Goal: Task Accomplishment & Management: Use online tool/utility

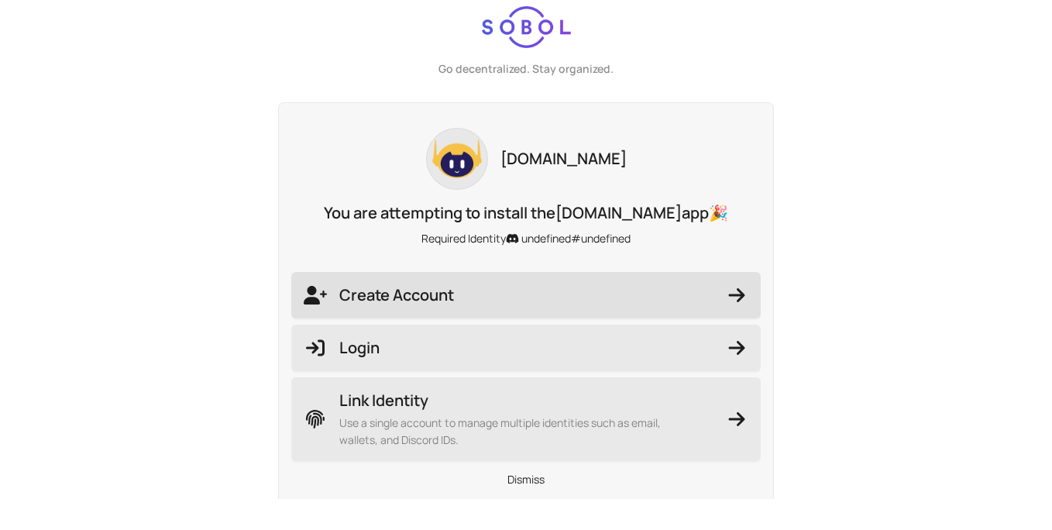
click at [575, 291] on span "Create Account" at bounding box center [526, 295] width 444 height 22
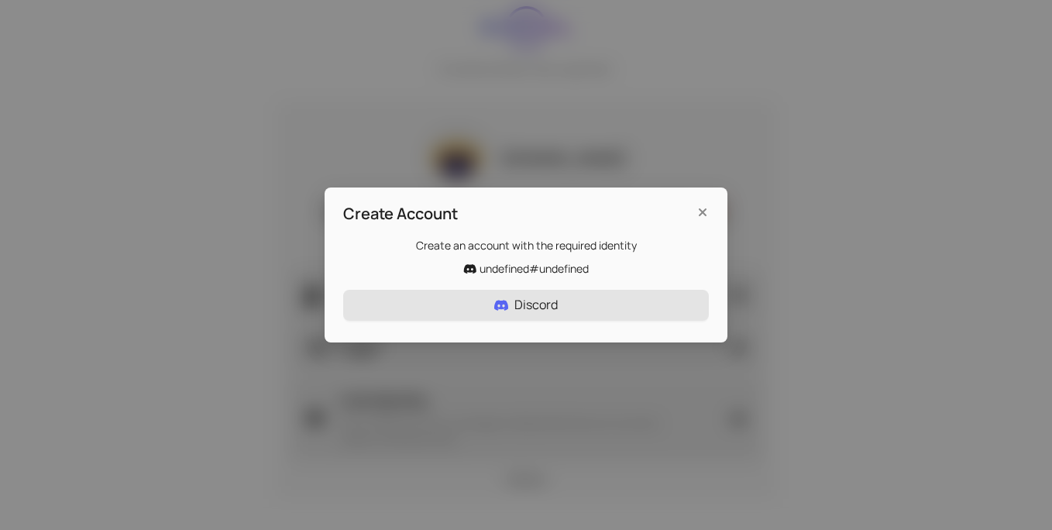
click at [575, 295] on button "Discord" at bounding box center [525, 305] width 365 height 31
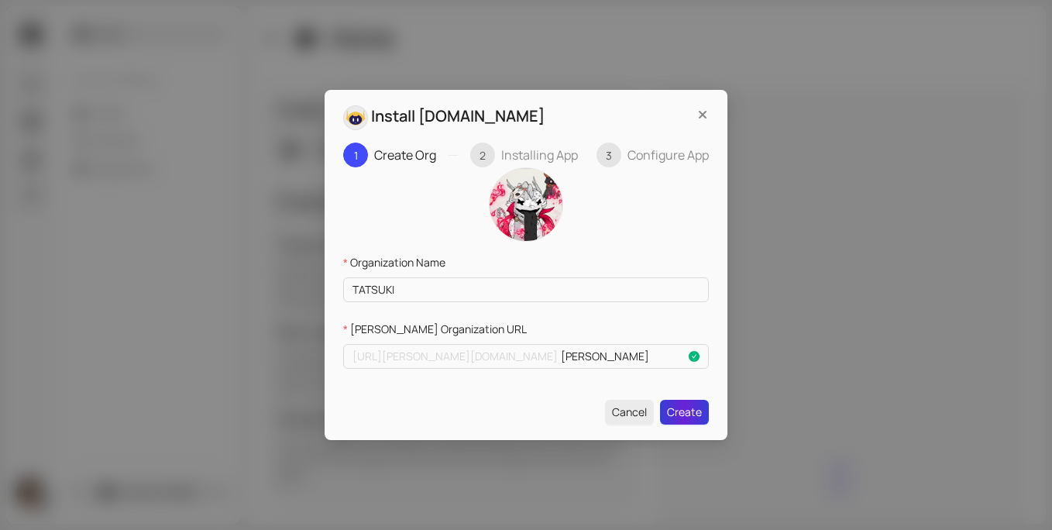
click at [688, 408] on span "Create" at bounding box center [684, 411] width 35 height 17
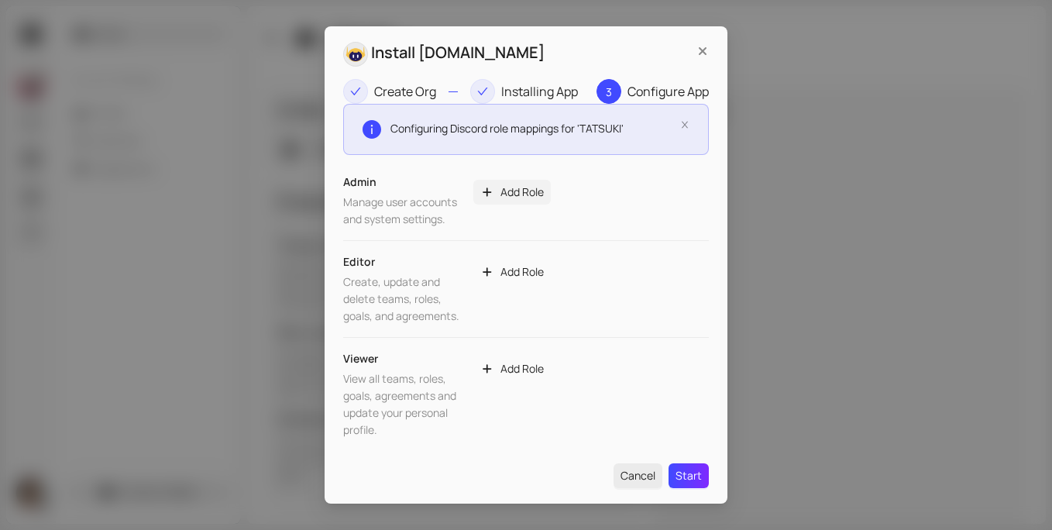
click at [512, 187] on span "Add Role" at bounding box center [521, 192] width 43 height 17
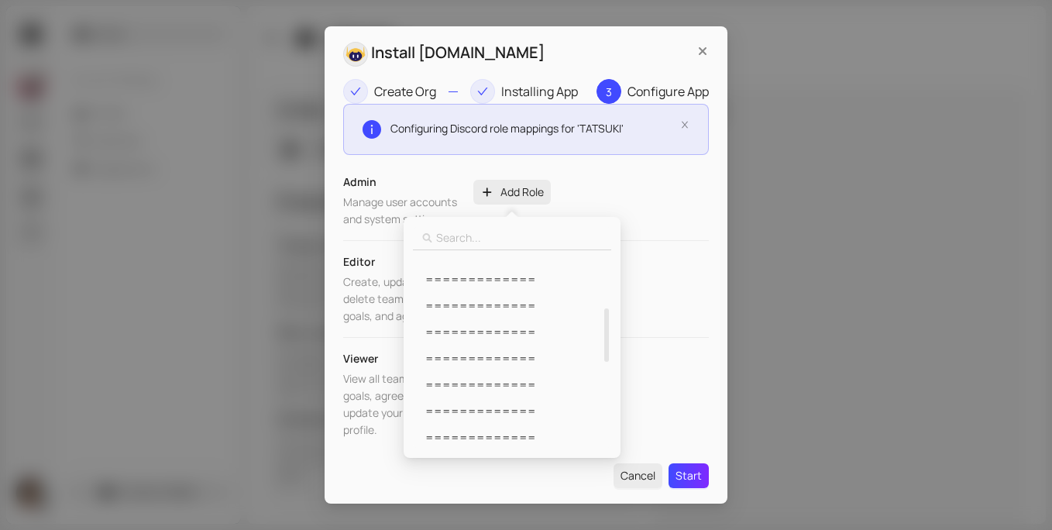
scroll to position [525, 0]
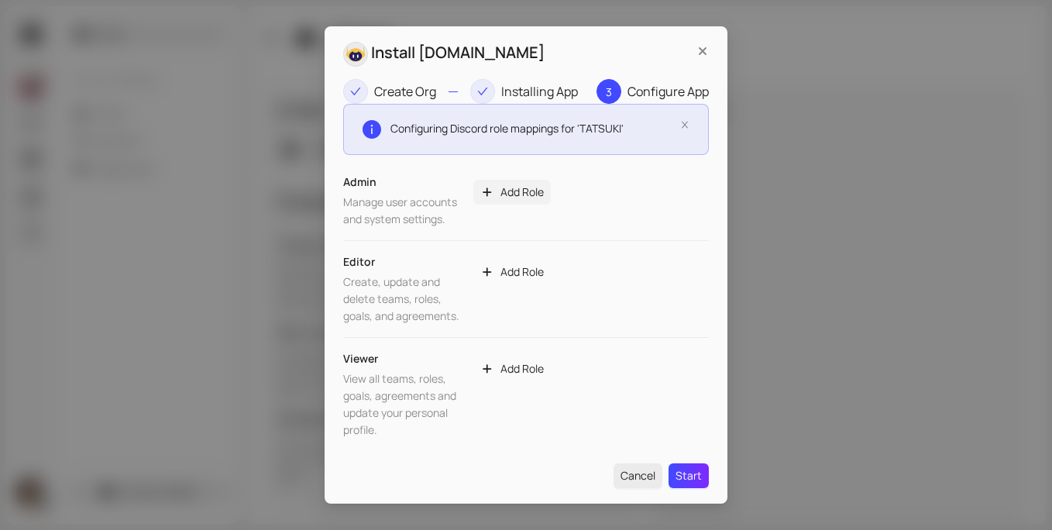
click at [530, 188] on span "Add Role" at bounding box center [521, 192] width 43 height 17
click at [698, 469] on span "Start" at bounding box center [688, 475] width 26 height 17
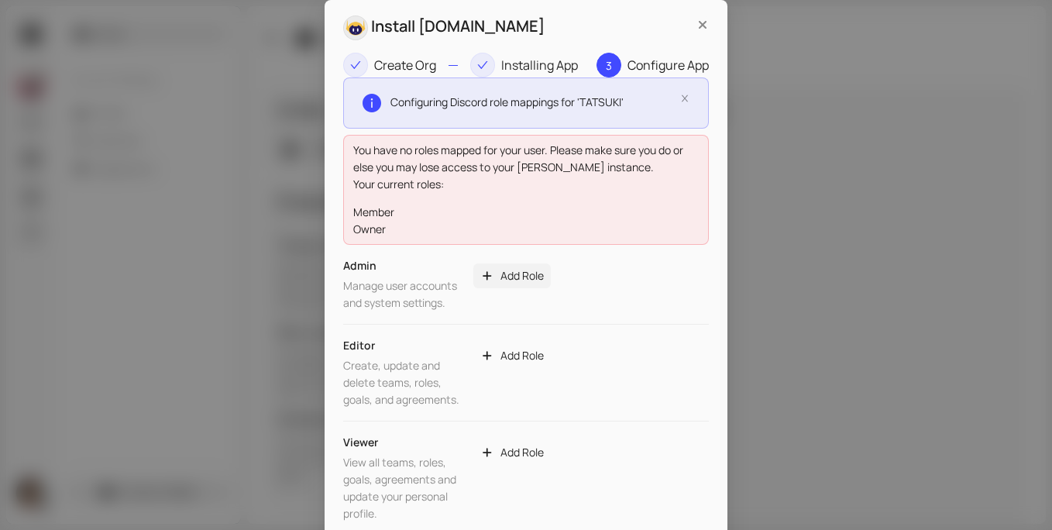
click at [516, 275] on span "Add Role" at bounding box center [521, 275] width 43 height 17
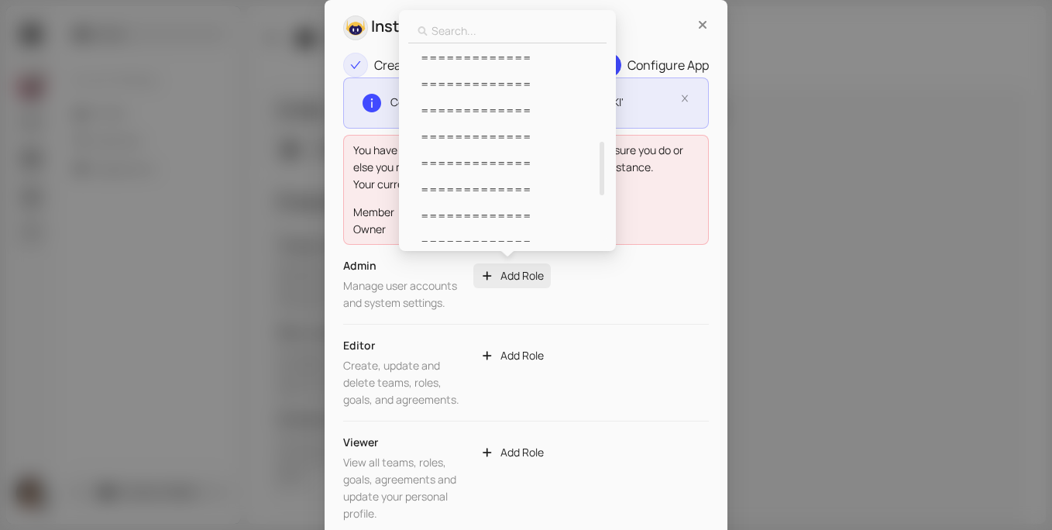
scroll to position [0, 0]
click at [489, 73] on div "=============" at bounding box center [507, 83] width 198 height 26
click at [486, 60] on span "=============" at bounding box center [475, 56] width 111 height 17
click at [490, 51] on span "=============" at bounding box center [475, 56] width 111 height 17
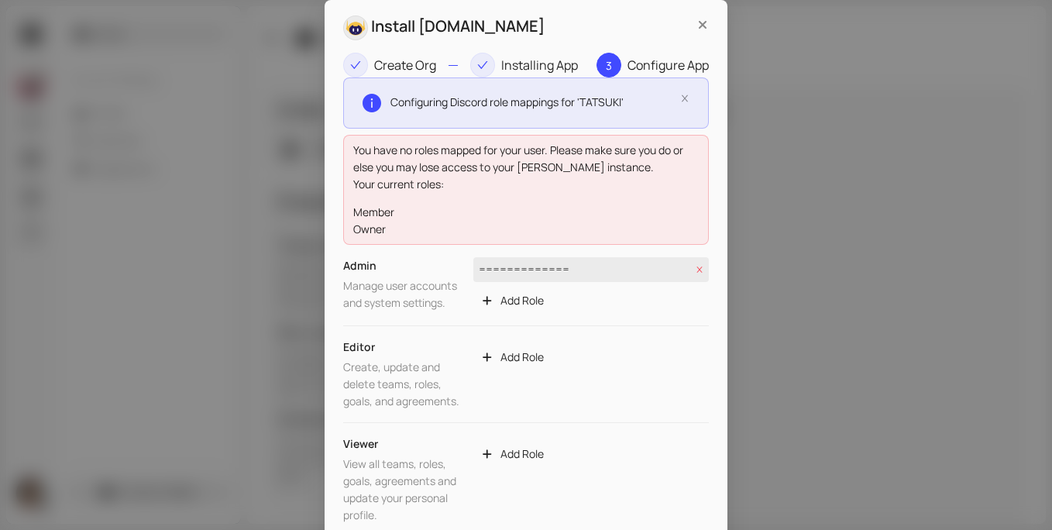
click at [696, 269] on icon "close" at bounding box center [698, 268] width 5 height 5
click at [527, 358] on span "Add Role" at bounding box center [521, 355] width 43 height 17
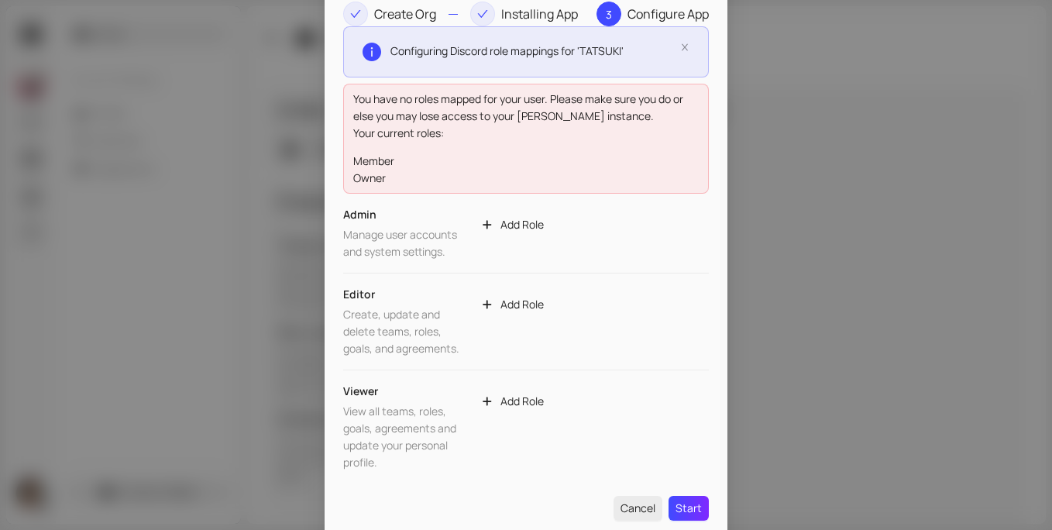
scroll to position [57, 0]
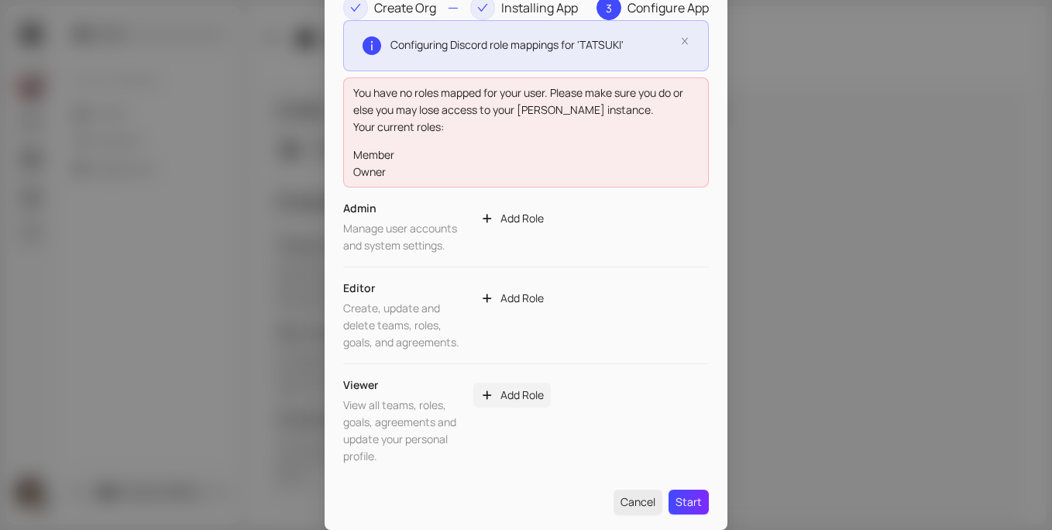
click at [507, 386] on span "Add Role" at bounding box center [521, 394] width 43 height 17
click at [508, 221] on span "Add Role" at bounding box center [521, 218] width 43 height 17
click at [522, 383] on button "Add Role" at bounding box center [511, 395] width 77 height 25
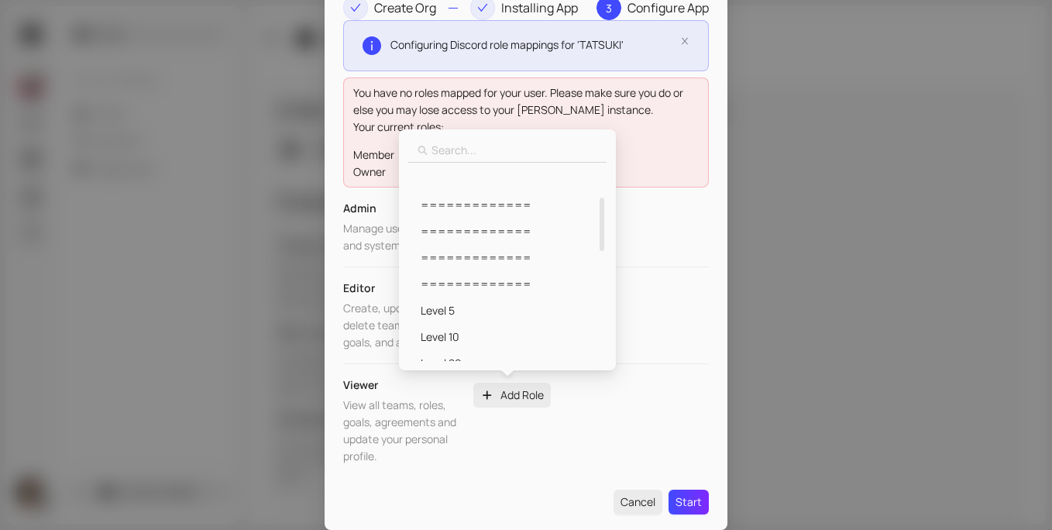
scroll to position [148, 0]
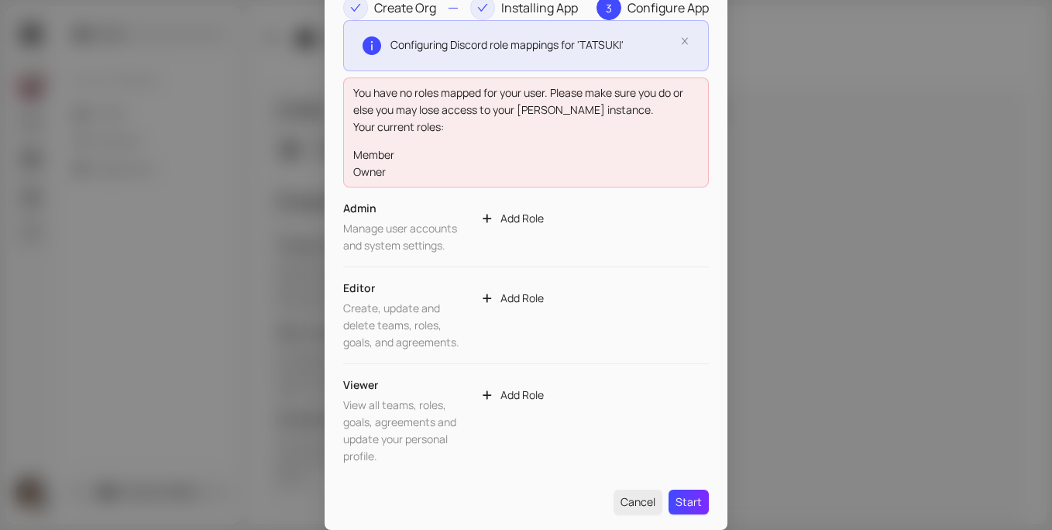
click at [843, 177] on div "Install [DOMAIN_NAME] Create Org Installing App 3 Configure App Configuring Dis…" at bounding box center [526, 265] width 1052 height 530
click at [516, 394] on span "Add Role" at bounding box center [521, 394] width 43 height 17
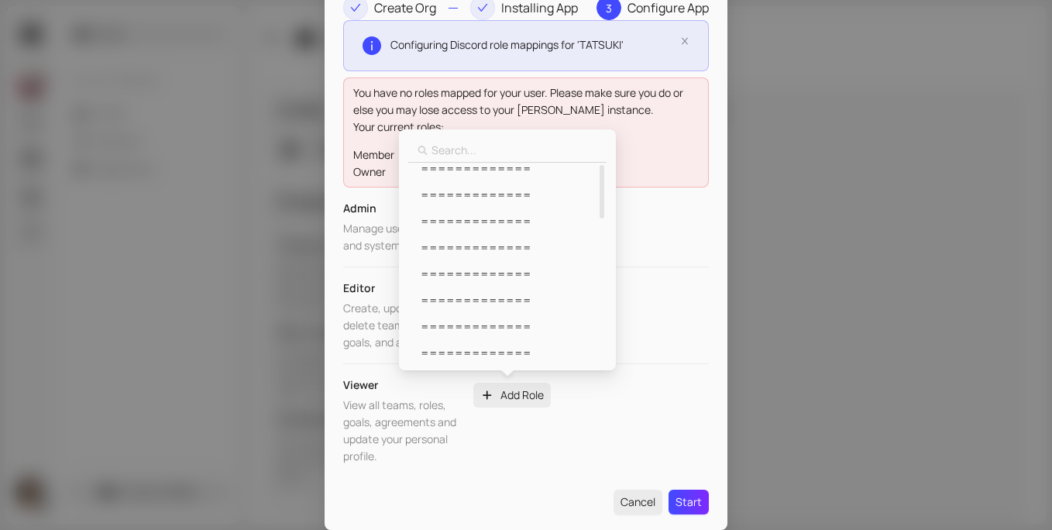
scroll to position [0, 0]
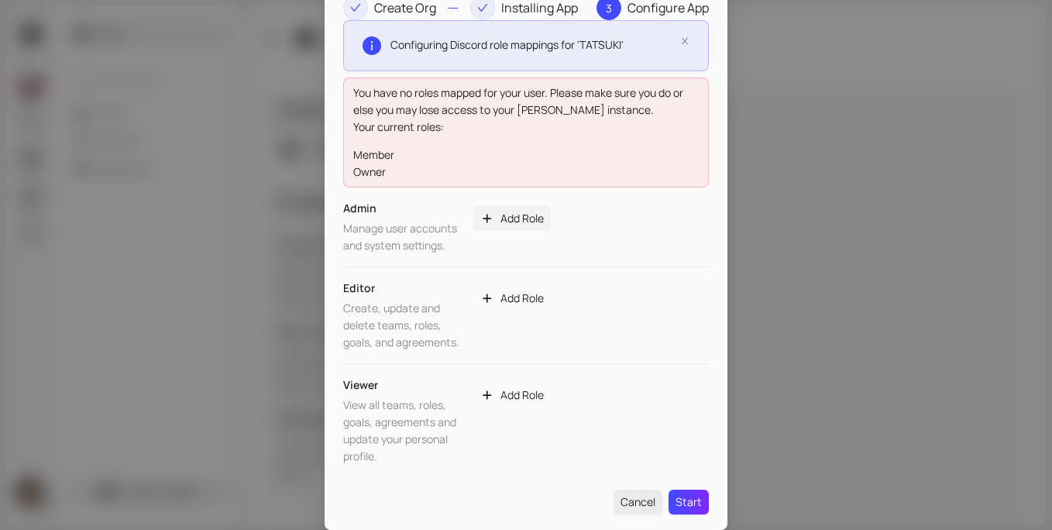
click at [517, 224] on span "Add Role" at bounding box center [521, 218] width 43 height 17
